Goal: Obtain resource: Download file/media

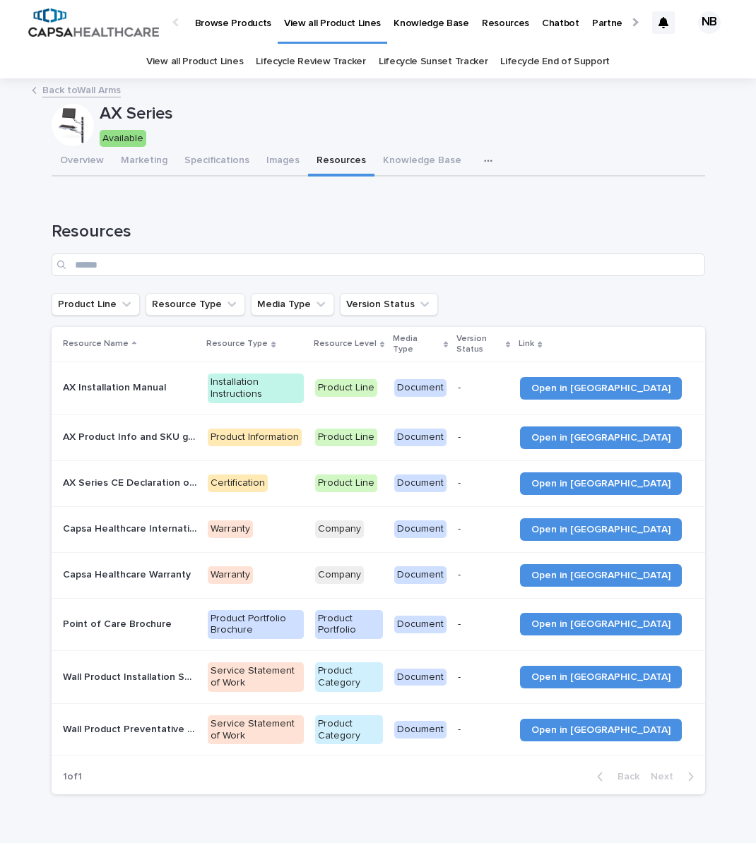
click at [105, 89] on link "Back to Wall Arms" at bounding box center [81, 89] width 78 height 16
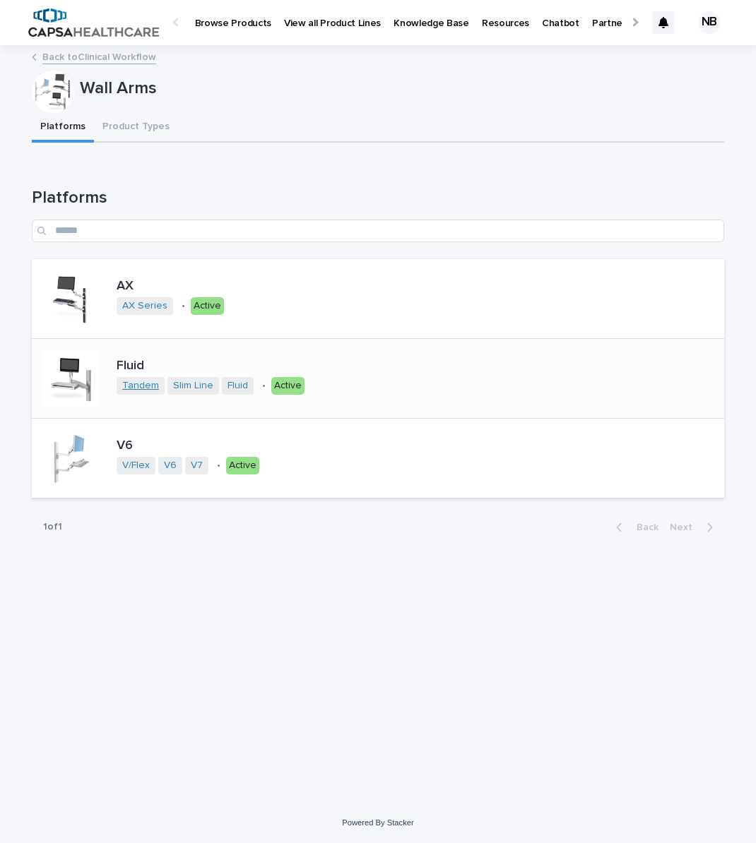
click at [135, 388] on link "Tandem" at bounding box center [140, 386] width 37 height 12
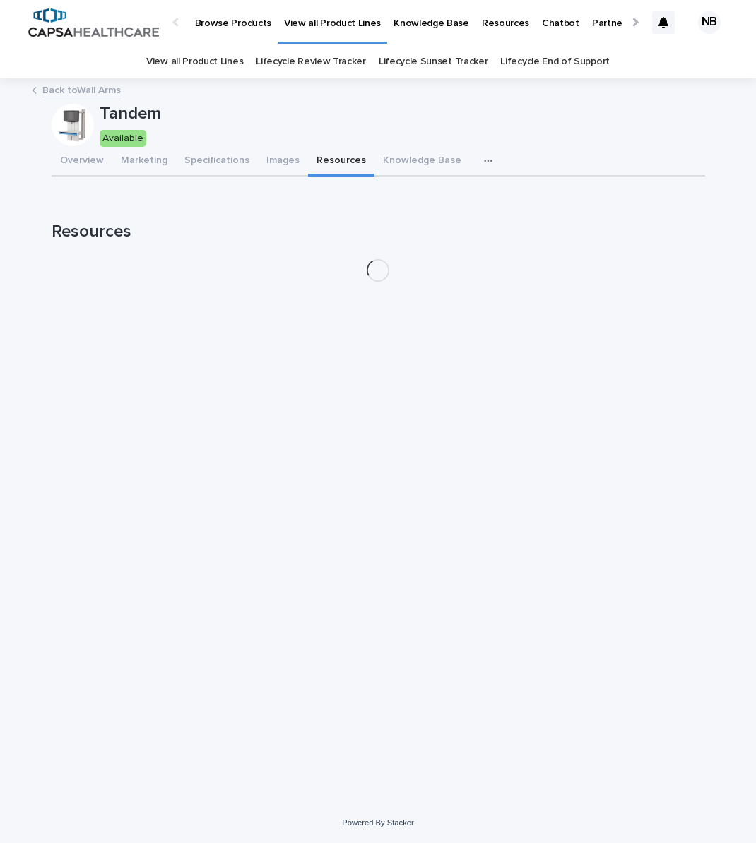
click at [325, 158] on button "Resources" at bounding box center [341, 162] width 66 height 30
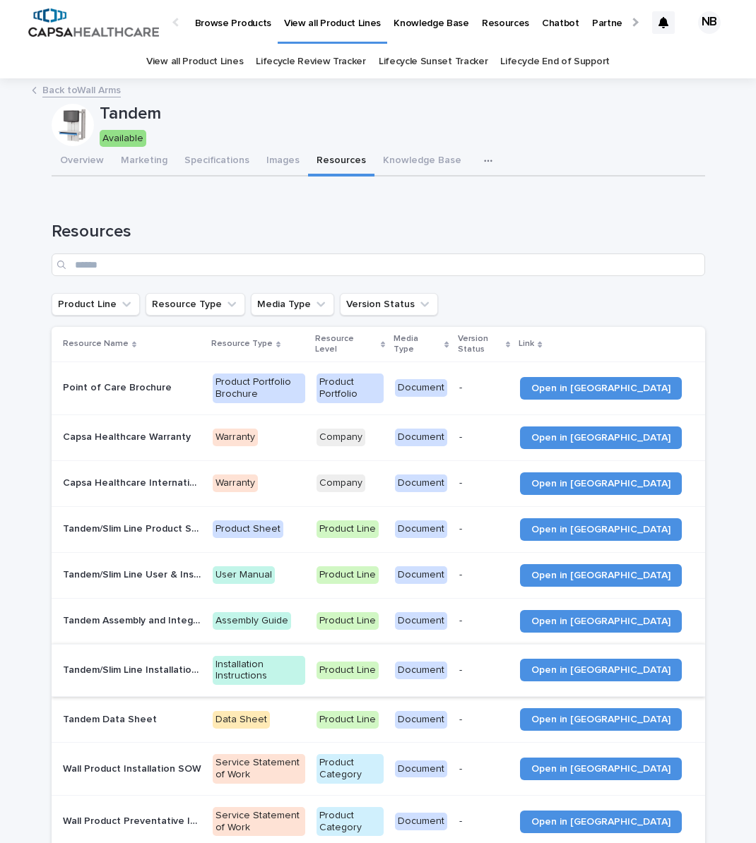
scroll to position [159, 0]
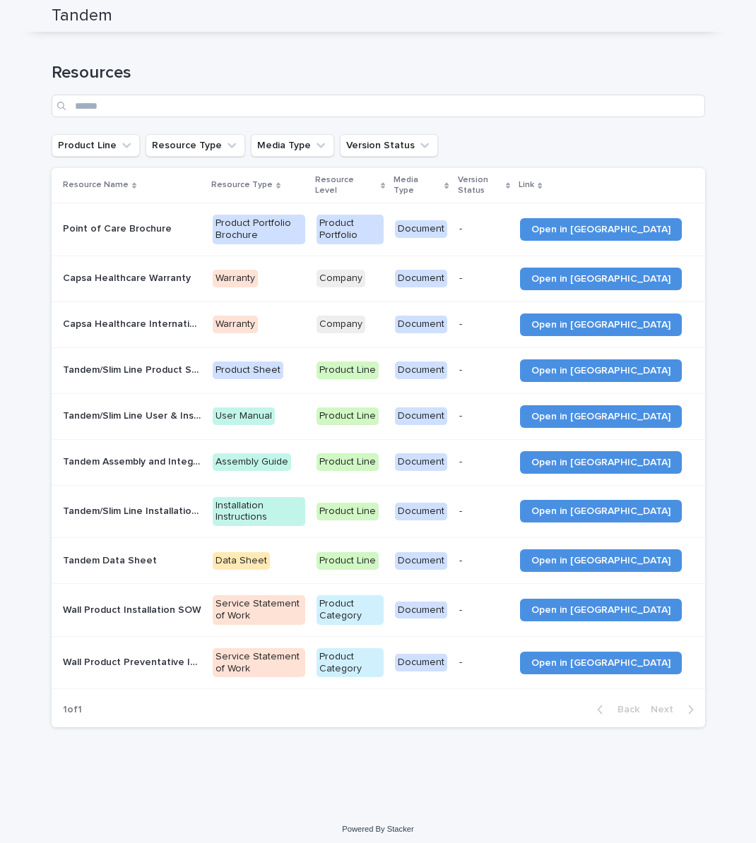
click at [169, 506] on p "Tandem/Slim Line Installation Template" at bounding box center [134, 510] width 142 height 15
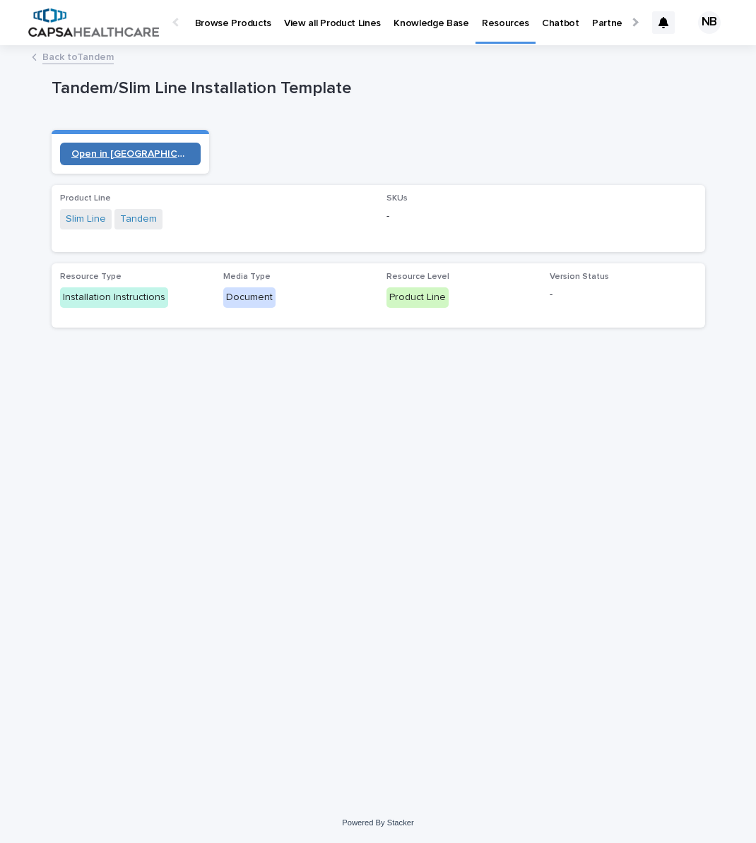
click at [132, 150] on span "Open in [GEOGRAPHIC_DATA]" at bounding box center [130, 154] width 119 height 10
